Goal: Transaction & Acquisition: Purchase product/service

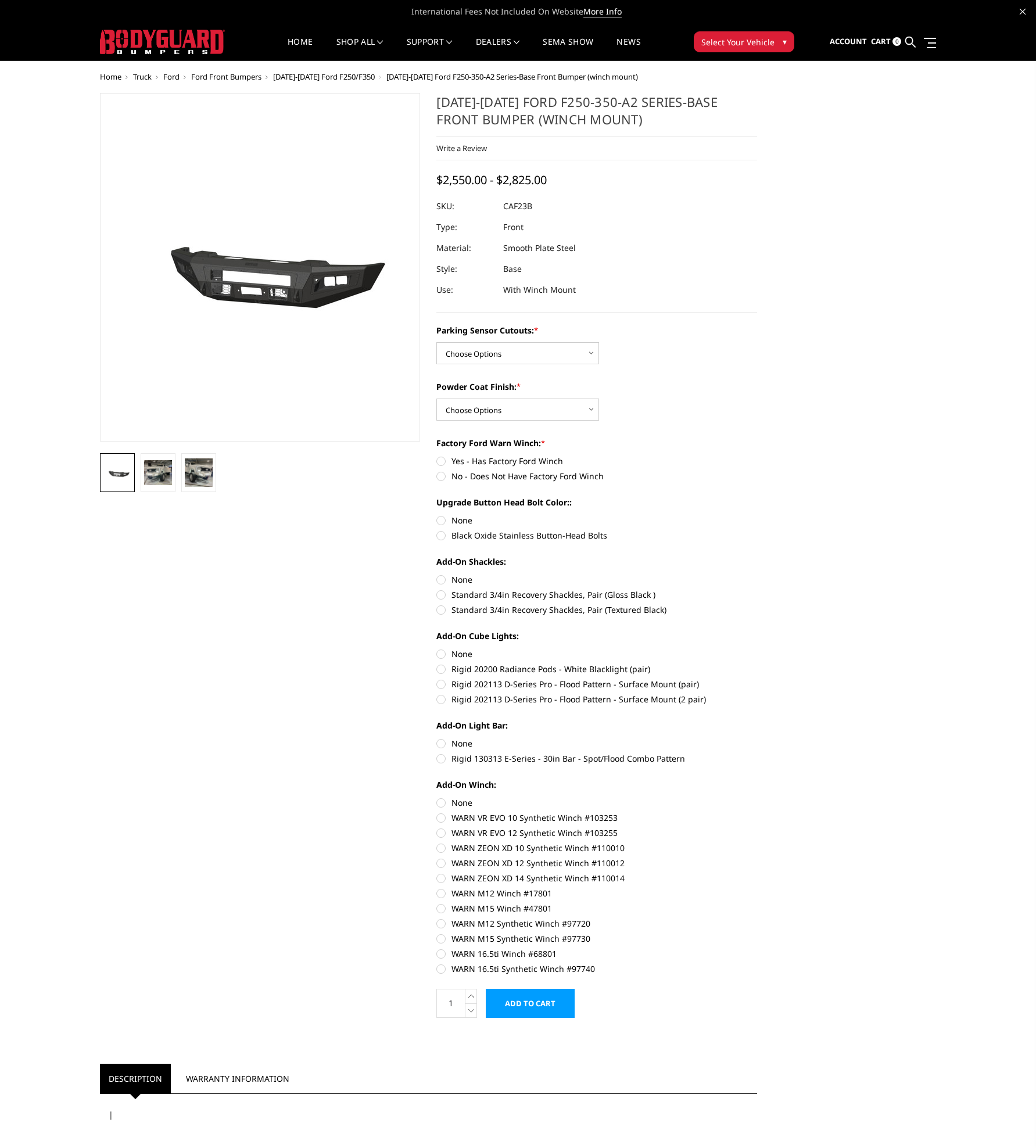
click at [346, 77] on span "[DATE]-[DATE] Ford F250/F350" at bounding box center [324, 77] width 101 height 11
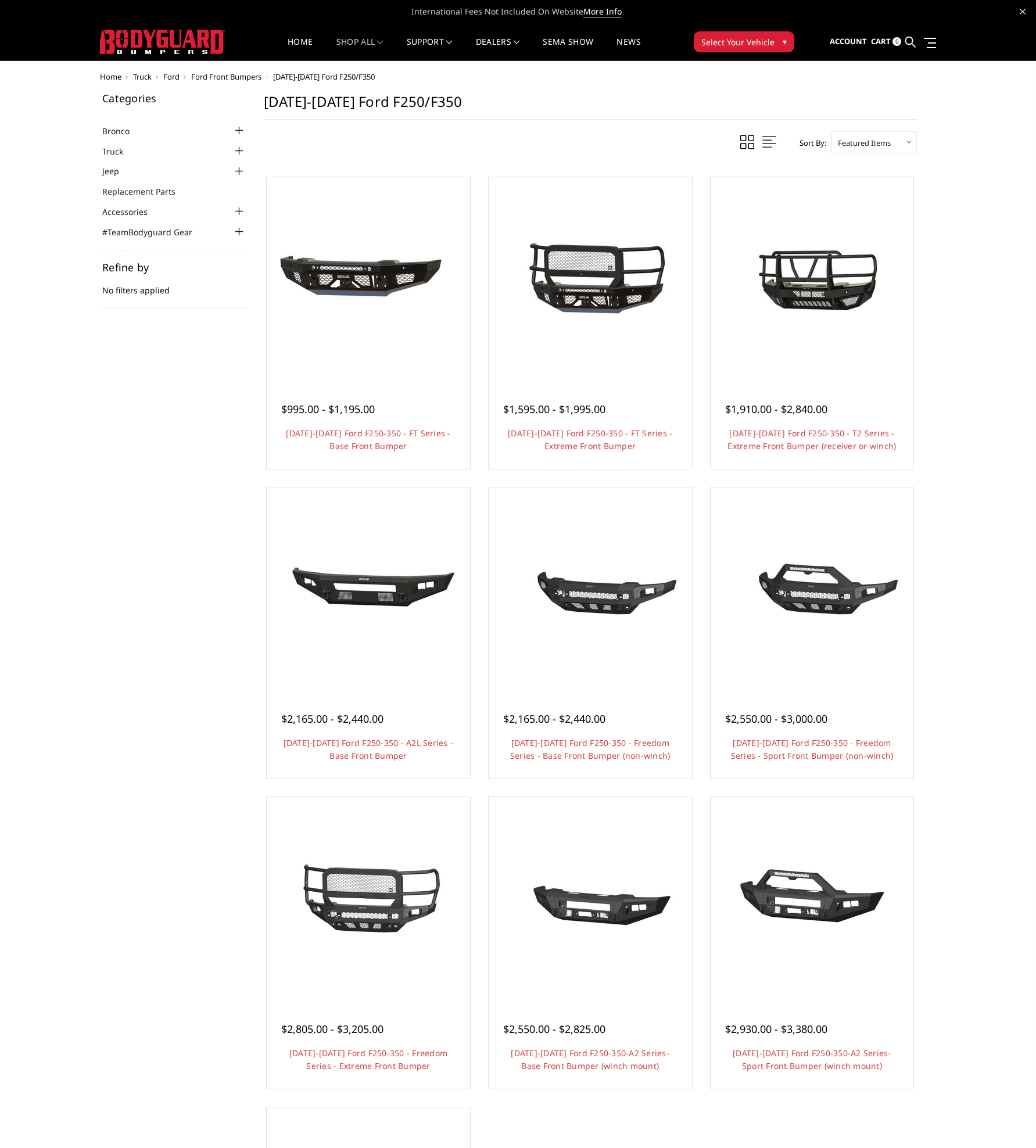
click at [240, 149] on div at bounding box center [239, 151] width 14 height 14
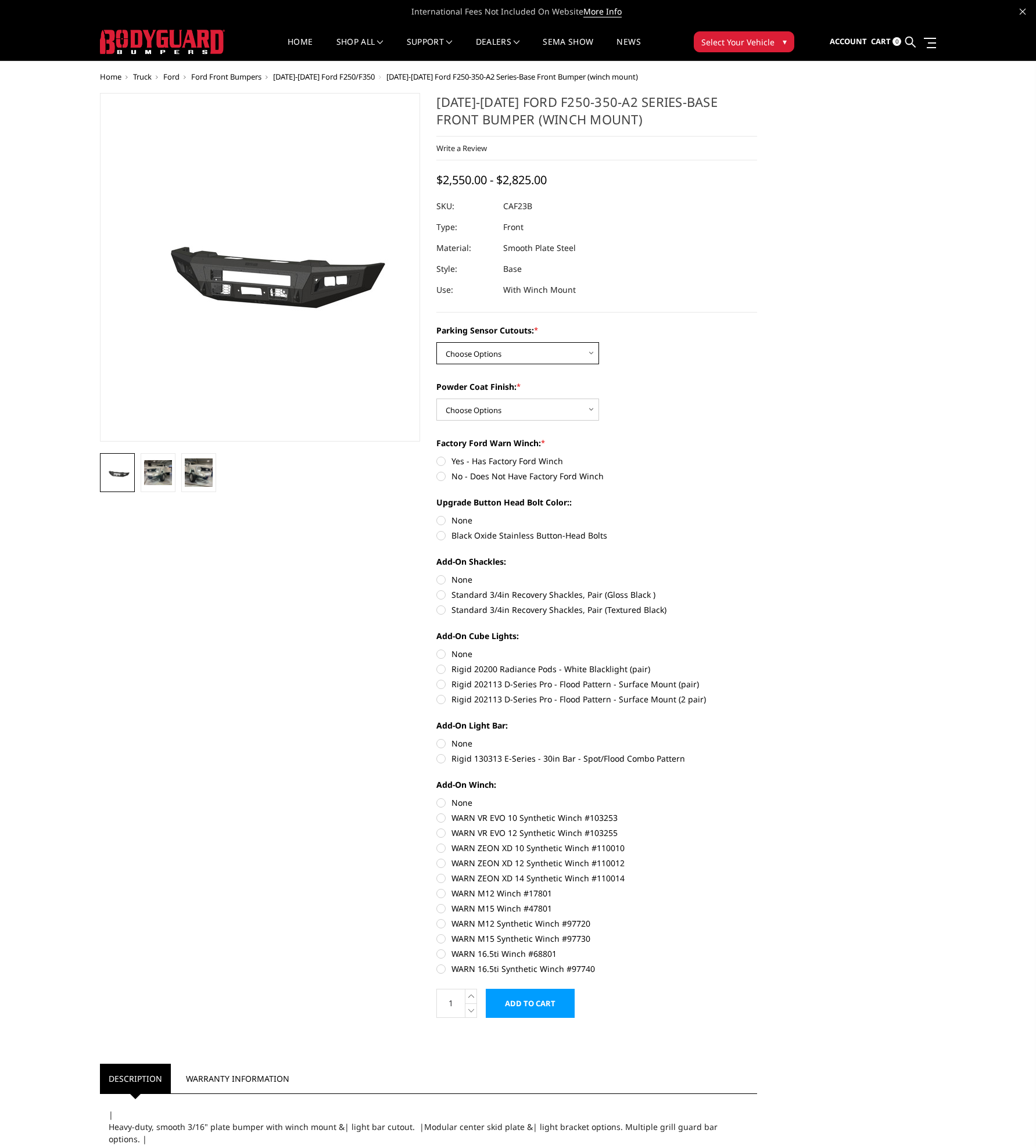
click at [534, 353] on select "Choose Options No-Without Parking Sensor Cutouts Yes-With Parking Sensor Cutouts" at bounding box center [517, 353] width 163 height 22
select select "2399"
click at [436, 342] on select "Choose Options No-Without Parking Sensor Cutouts Yes-With Parking Sensor Cutouts" at bounding box center [517, 353] width 163 height 22
click at [481, 412] on select "Choose Options Bare Metal Textured Black Powder Coat" at bounding box center [517, 409] width 163 height 22
select select "2401"
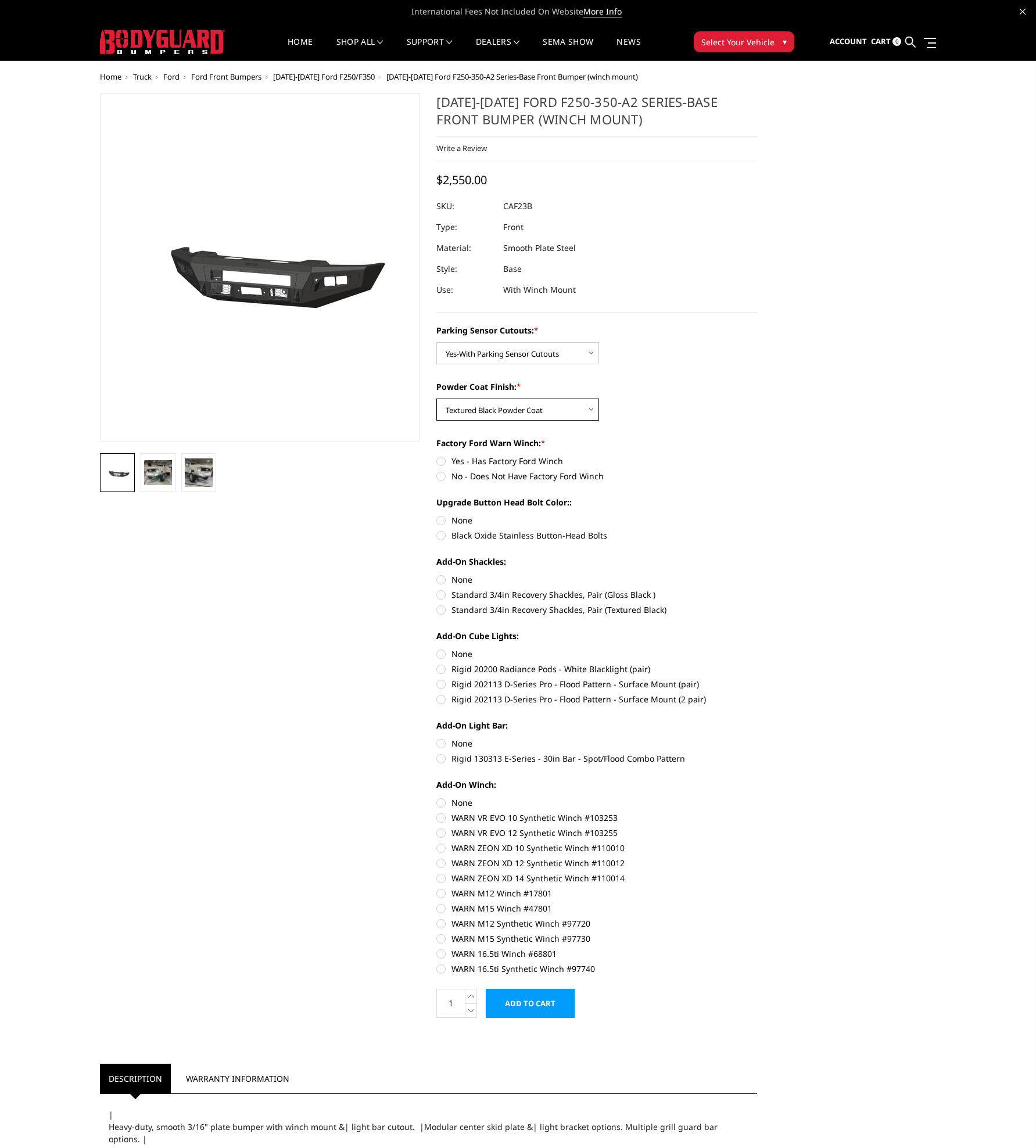
click at [436, 398] on select "Choose Options Bare Metal Textured Black Powder Coat" at bounding box center [517, 409] width 163 height 22
click at [438, 477] on label "No - Does Not Have Factory Ford Winch" at bounding box center [597, 476] width 321 height 12
click at [757, 455] on input "No - Does Not Have Factory Ford Winch" at bounding box center [757, 455] width 1 height 1
radio input "true"
click at [441, 519] on label "None" at bounding box center [597, 520] width 321 height 12
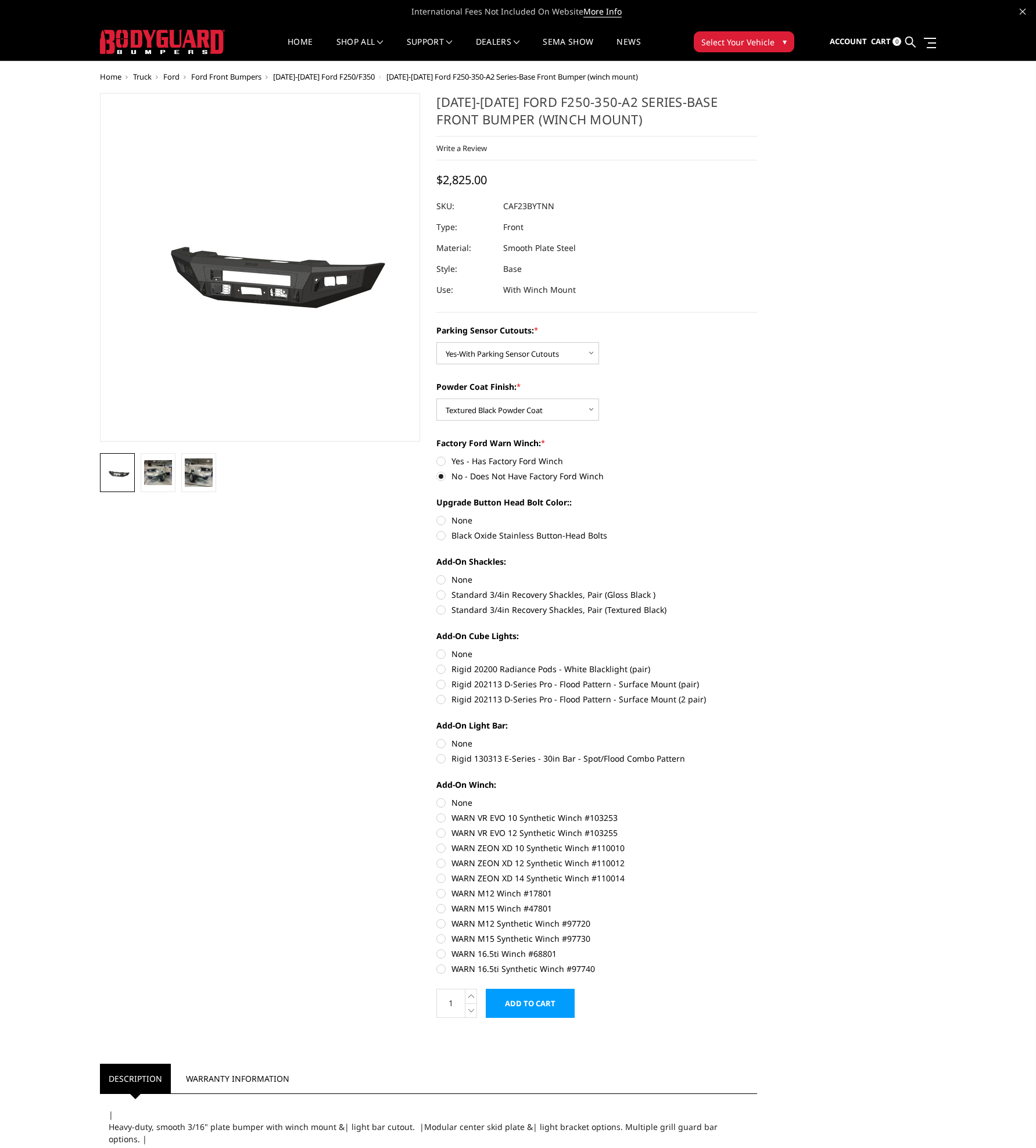
click at [437, 515] on input "None" at bounding box center [436, 515] width 1 height 1
radio input "true"
click at [441, 610] on label "Standard 3/4in Recovery Shackles, Pair (Textured Black)" at bounding box center [597, 610] width 321 height 12
click at [757, 589] on input "Standard 3/4in Recovery Shackles, Pair (Textured Black)" at bounding box center [757, 588] width 1 height 1
radio input "true"
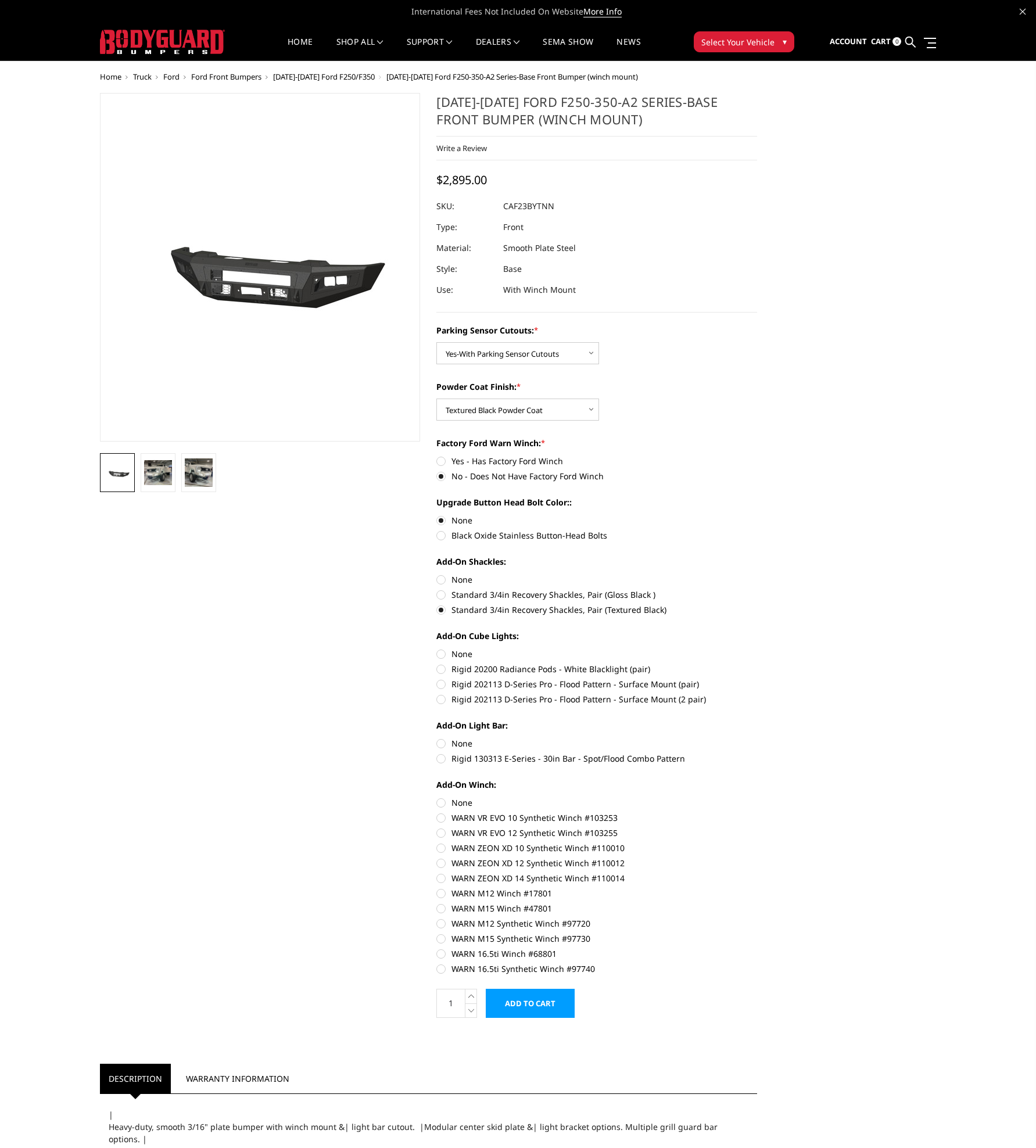
click at [436, 652] on label "None" at bounding box center [597, 653] width 321 height 12
click at [436, 648] on input "None" at bounding box center [436, 648] width 1 height 1
radio input "true"
click at [441, 741] on label "None" at bounding box center [597, 743] width 321 height 12
click at [437, 738] on input "None" at bounding box center [436, 738] width 1 height 1
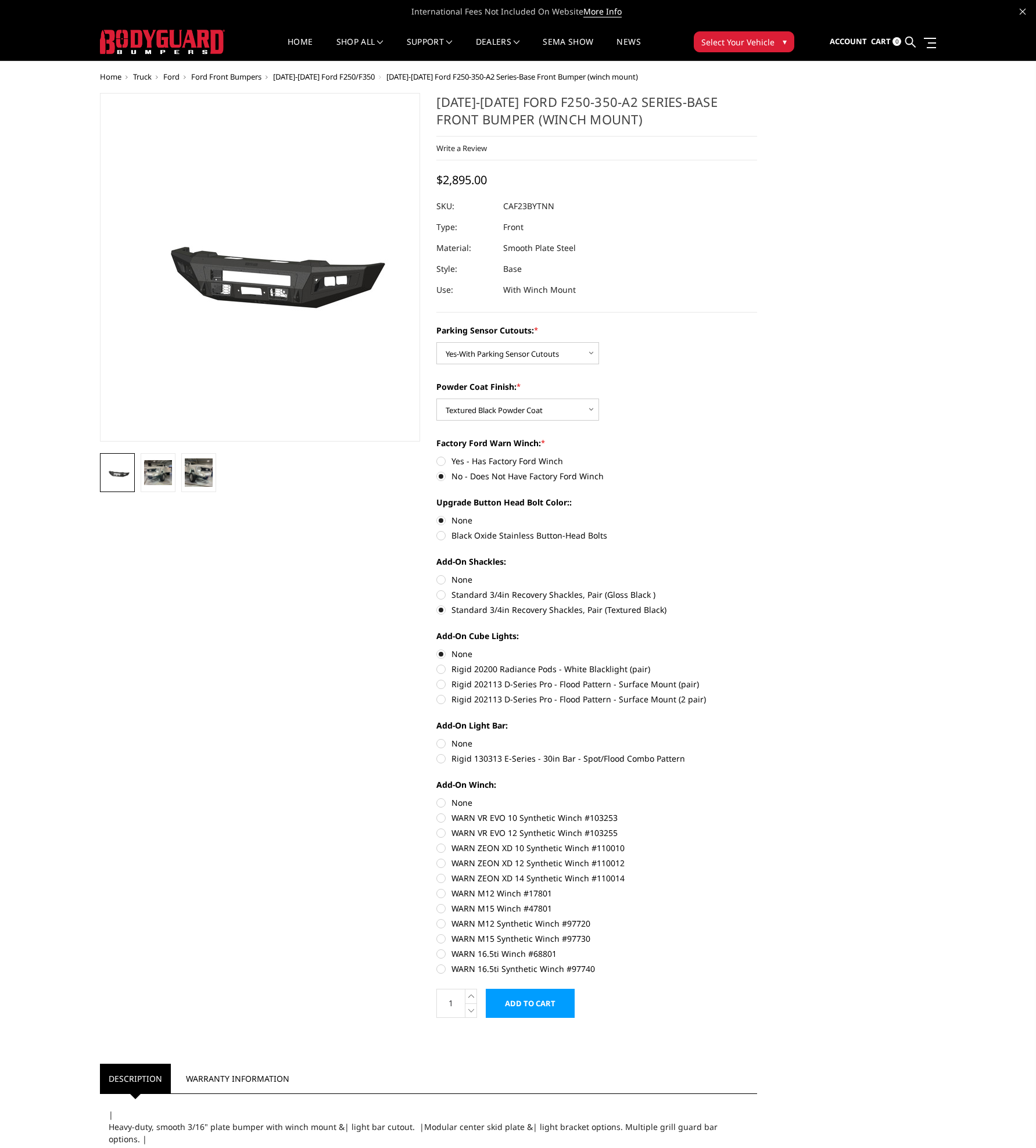
radio input "true"
click at [441, 895] on label "WARN M12 Winch #17801" at bounding box center [597, 893] width 321 height 12
click at [757, 873] on input "WARN M12 Winch #17801" at bounding box center [757, 872] width 1 height 1
radio input "true"
